Goal: Find specific page/section: Find specific page/section

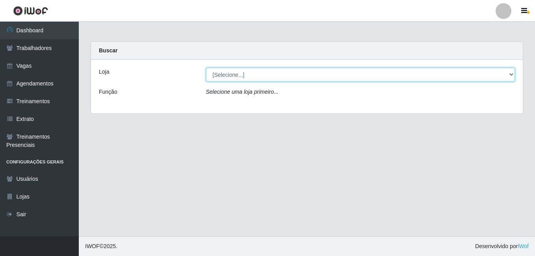
click at [245, 79] on select "[Selecione...] Bemais Supermercados - B7 Oitizeiro" at bounding box center [360, 75] width 309 height 14
drag, startPoint x: 246, startPoint y: 78, endPoint x: 245, endPoint y: 93, distance: 15.0
click at [246, 78] on select "[Selecione...] Bemais Supermercados - B7 Oitizeiro" at bounding box center [360, 75] width 309 height 14
click at [247, 71] on select "[Selecione...] Bemais Supermercados - B7 Oitizeiro" at bounding box center [360, 75] width 309 height 14
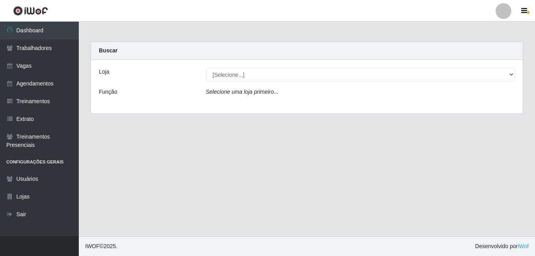
click at [247, 106] on div "Loja [Selecione...] Bemais Supermercados - B7 Oitizeiro Função Selecione [PERSO…" at bounding box center [307, 87] width 432 height 54
click at [239, 94] on icon "Selecione uma loja primeiro..." at bounding box center [242, 92] width 72 height 6
click at [239, 89] on icon "Selecione uma loja primeiro..." at bounding box center [242, 92] width 72 height 6
drag, startPoint x: 239, startPoint y: 89, endPoint x: 230, endPoint y: 89, distance: 8.3
click at [230, 89] on icon "Selecione uma loja primeiro..." at bounding box center [242, 92] width 72 height 6
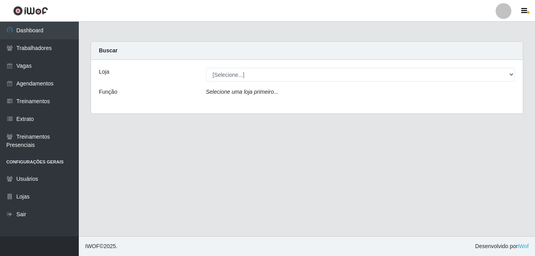
click at [151, 93] on div "Função" at bounding box center [146, 93] width 107 height 11
drag, startPoint x: 218, startPoint y: 101, endPoint x: 193, endPoint y: 98, distance: 25.1
click at [218, 98] on div "Loja [Selecione...] Bemais Supermercados - B7 Oitizeiro Função Selecione [PERSO…" at bounding box center [307, 87] width 432 height 54
click at [95, 93] on div "Função" at bounding box center [146, 93] width 107 height 11
click at [236, 93] on icon "Selecione uma loja primeiro..." at bounding box center [242, 92] width 72 height 6
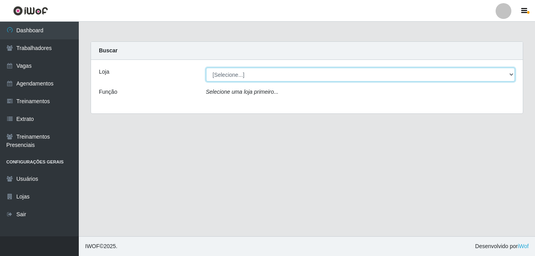
click at [258, 74] on select "[Selecione...] Bemais Supermercados - B7 Oitizeiro" at bounding box center [360, 75] width 309 height 14
select select "411"
click at [206, 68] on select "[Selecione...] Bemais Supermercados - B7 Oitizeiro" at bounding box center [360, 75] width 309 height 14
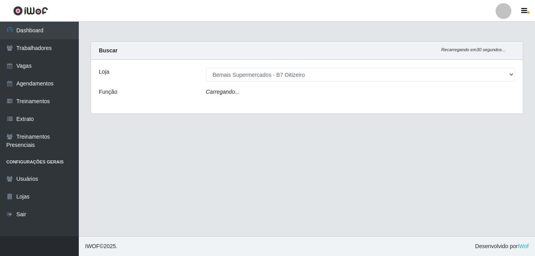
click at [240, 148] on main "Carregando... Buscar Recarregando em 30 segundos... Loja [Selecione...] Bemais …" at bounding box center [307, 129] width 456 height 215
click at [13, 82] on icon at bounding box center [9, 84] width 7 height 6
